Goal: Communication & Community: Participate in discussion

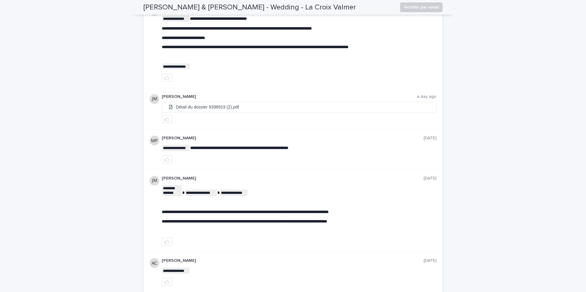
scroll to position [123, 0]
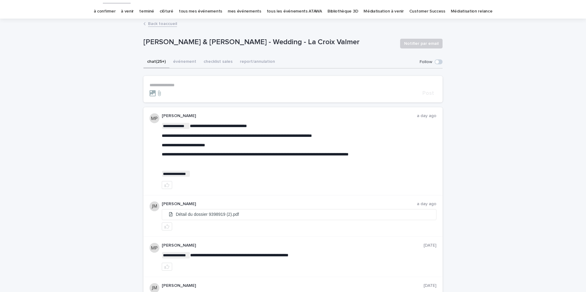
scroll to position [14, 0]
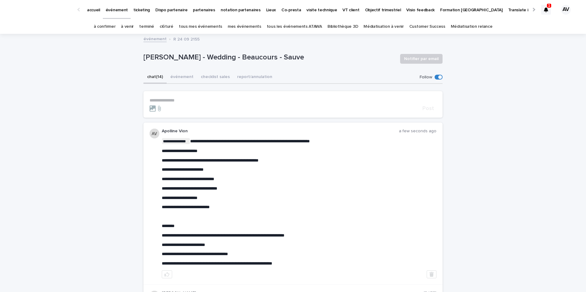
click at [546, 13] on div at bounding box center [546, 10] width 10 height 10
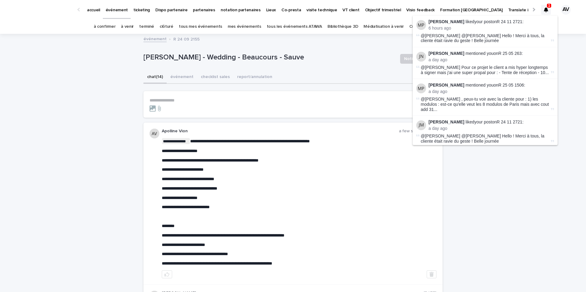
click at [506, 21] on p "[PERSON_NAME] liked your post on R 24 11 2721 :" at bounding box center [491, 21] width 125 height 5
click at [543, 8] on div at bounding box center [546, 10] width 10 height 10
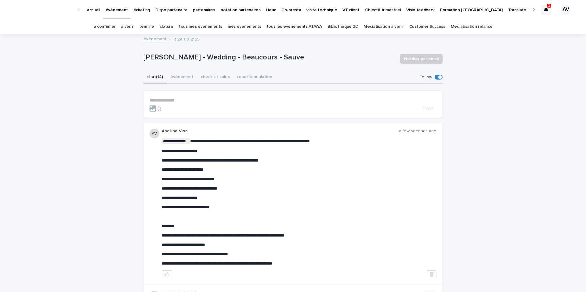
click at [549, 7] on p "1" at bounding box center [549, 5] width 2 height 4
click at [350, 63] on div "[PERSON_NAME] - Wedding - Beaucours - Sauve" at bounding box center [269, 58] width 252 height 11
